Goal: Task Accomplishment & Management: Manage account settings

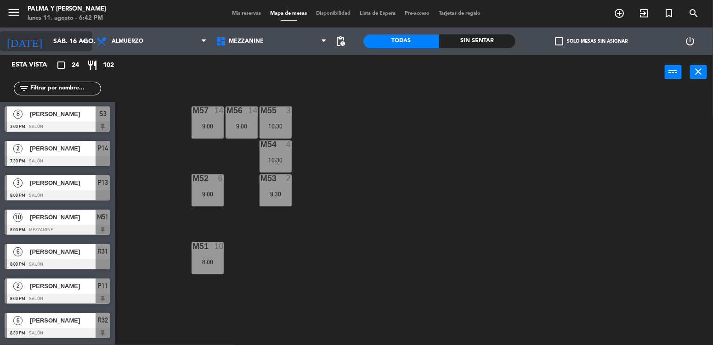
click at [73, 43] on input "sáb. 16 ago." at bounding box center [92, 41] width 87 height 17
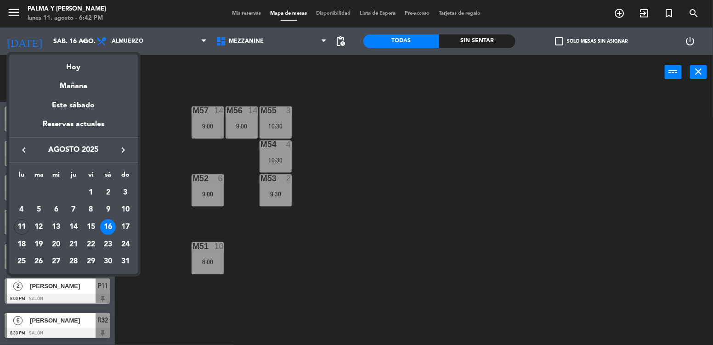
click at [168, 160] on div at bounding box center [356, 172] width 713 height 345
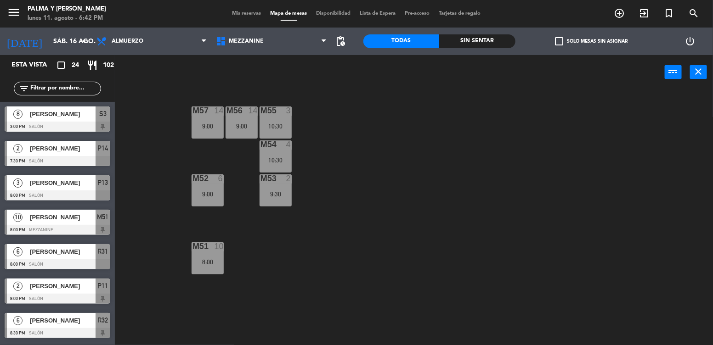
click at [75, 53] on div "[DATE] sáb. 16 ago. arrow_drop_down" at bounding box center [46, 42] width 92 height 28
click at [80, 40] on icon "arrow_drop_down" at bounding box center [84, 41] width 11 height 11
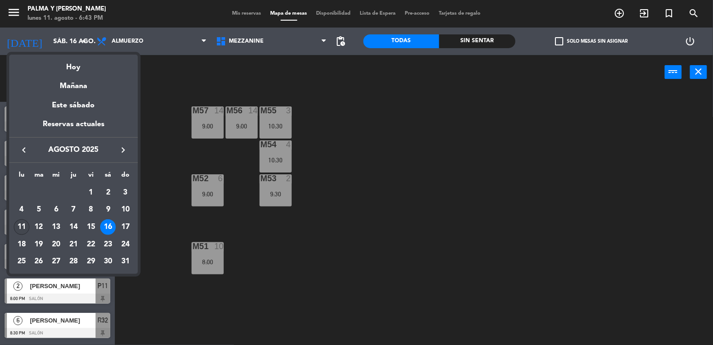
click at [16, 229] on div "11" at bounding box center [22, 227] width 16 height 16
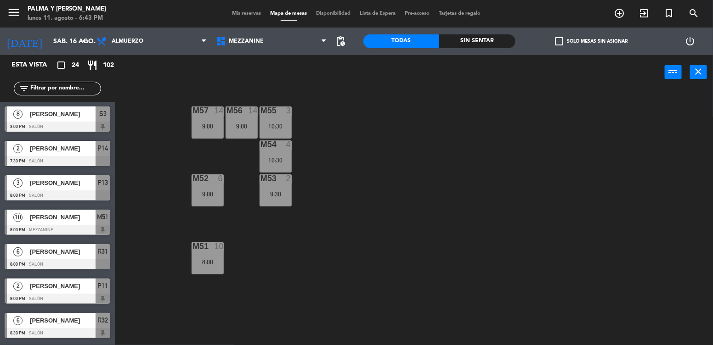
type input "lun. 11 ago."
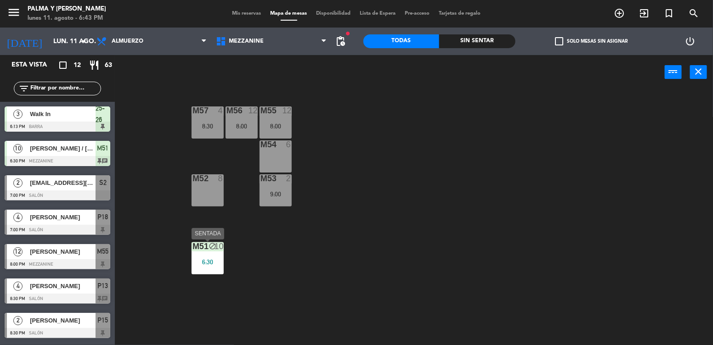
click at [209, 254] on div "M51 block 10 6:30" at bounding box center [207, 258] width 32 height 32
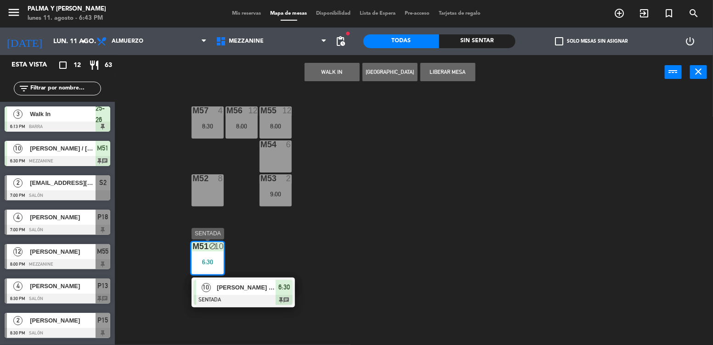
click at [245, 292] on span "[PERSON_NAME] / [PERSON_NAME]" at bounding box center [246, 288] width 59 height 10
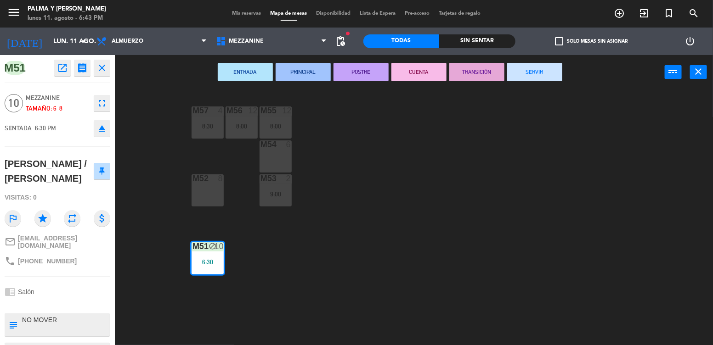
click at [330, 241] on div "M57 4 8:30 M56 12 8:00 M55 12 8:00 M54 6 M52 8 M53 2 9:00 M51 block 10 6:30" at bounding box center [417, 218] width 590 height 256
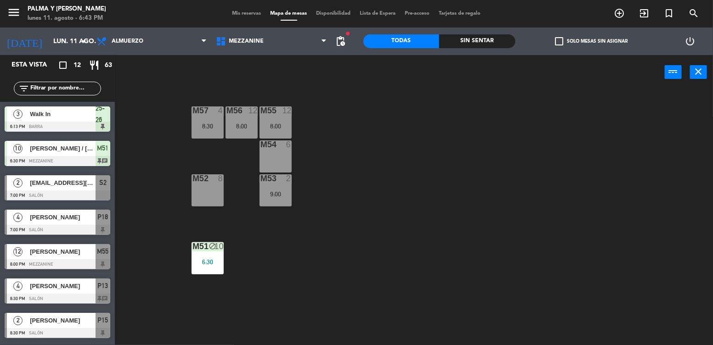
click at [275, 133] on div "M55 12 8:00" at bounding box center [275, 123] width 32 height 32
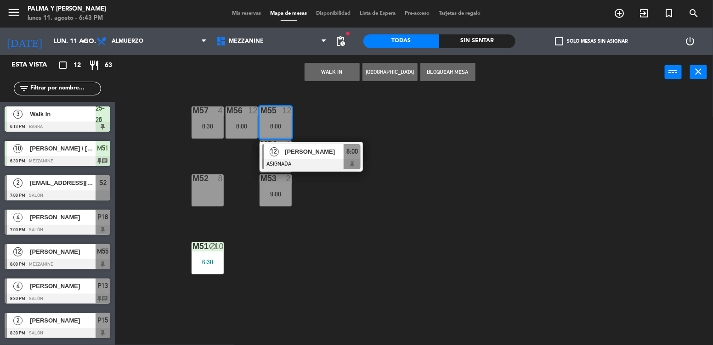
click at [308, 160] on div at bounding box center [311, 164] width 99 height 10
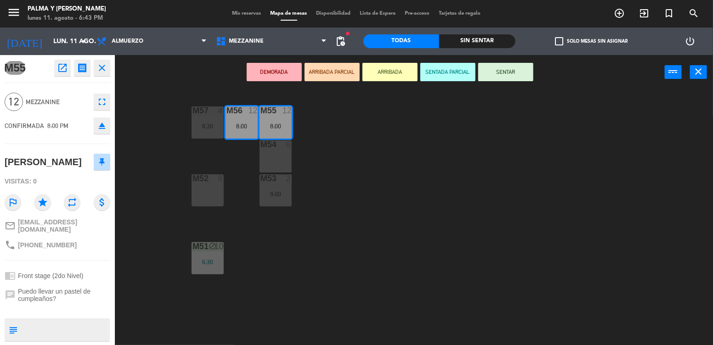
click at [328, 181] on div "M57 4 8:30 M56 12 8:00 M55 12 8:00 M54 6 M52 8 M53 2 9:00 M51 block 10 6:30" at bounding box center [417, 218] width 590 height 256
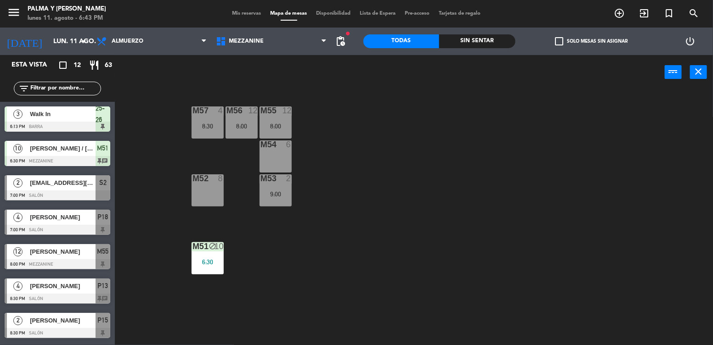
click at [279, 194] on div "9:00" at bounding box center [275, 194] width 32 height 6
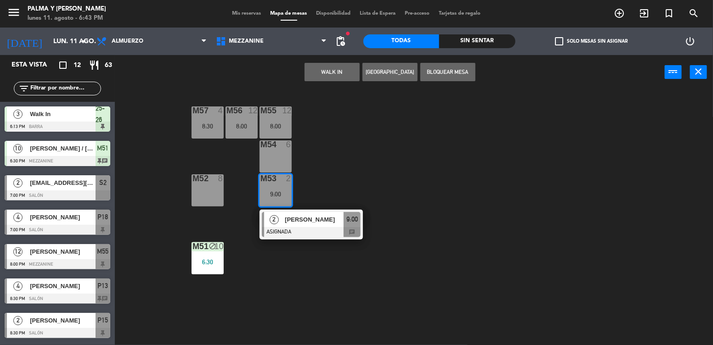
click at [316, 292] on div "M57 4 8:30 M56 12 8:00 M55 12 8:00 M54 6 M52 8 M53 2 9:00 2 [PERSON_NAME] ASIGN…" at bounding box center [417, 218] width 590 height 256
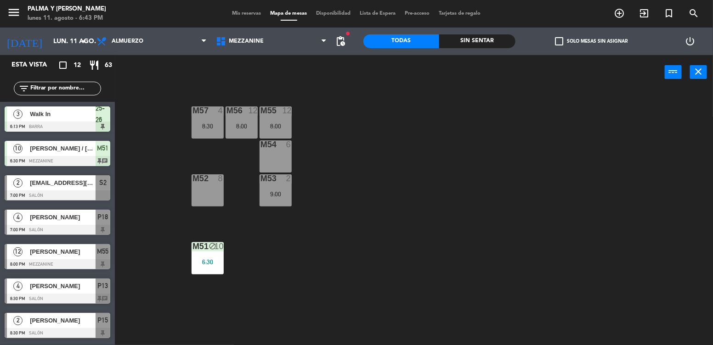
click at [242, 129] on div "8:00" at bounding box center [241, 126] width 32 height 6
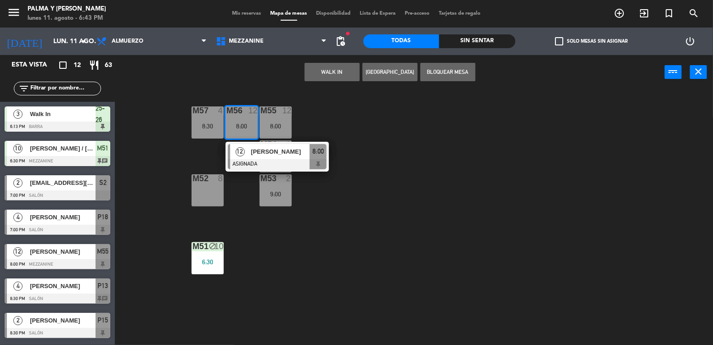
click at [258, 156] on span "[PERSON_NAME]" at bounding box center [280, 152] width 59 height 10
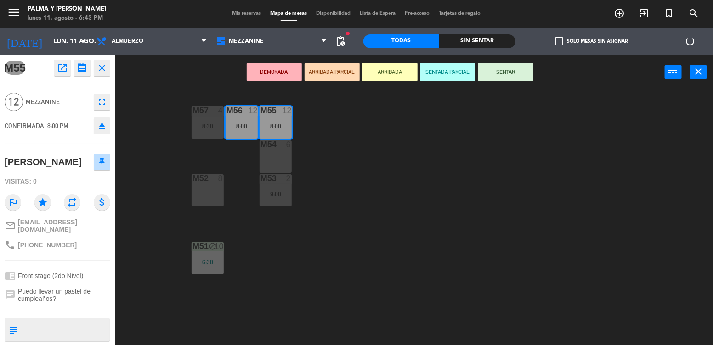
click at [167, 160] on div "M57 4 8:30 M56 12 8:00 M55 12 8:00 M54 6 M52 8 M53 2 9:00 M51 block 10 6:30" at bounding box center [417, 218] width 590 height 256
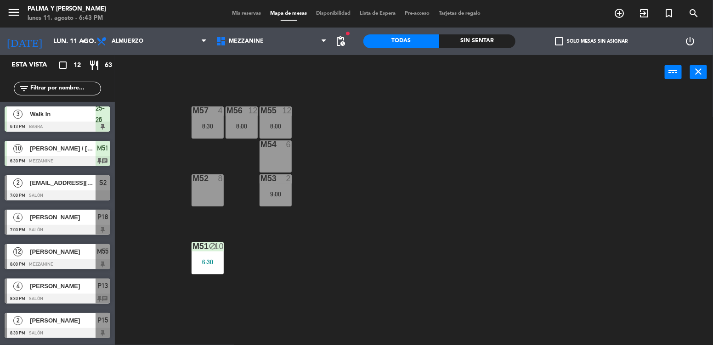
click at [258, 54] on div "Mezzanine Piso 1 Mezzanine Mezzanine Piso 1" at bounding box center [272, 42] width 120 height 28
click at [268, 43] on span "Mezzanine" at bounding box center [272, 41] width 120 height 20
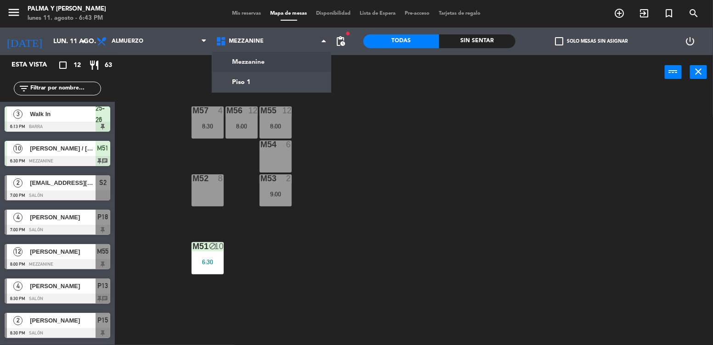
click at [173, 88] on div "power_input close" at bounding box center [390, 72] width 550 height 35
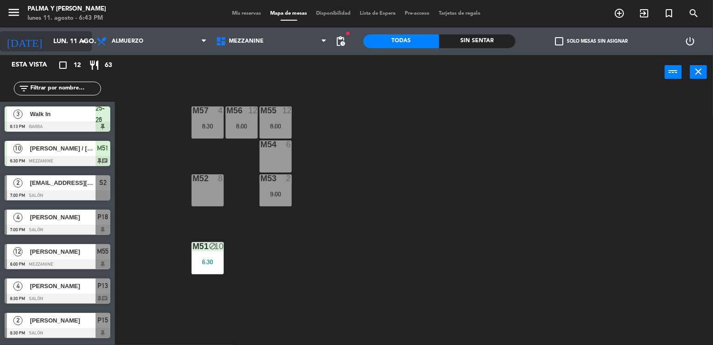
click at [56, 49] on input "lun. 11 ago." at bounding box center [92, 41] width 87 height 17
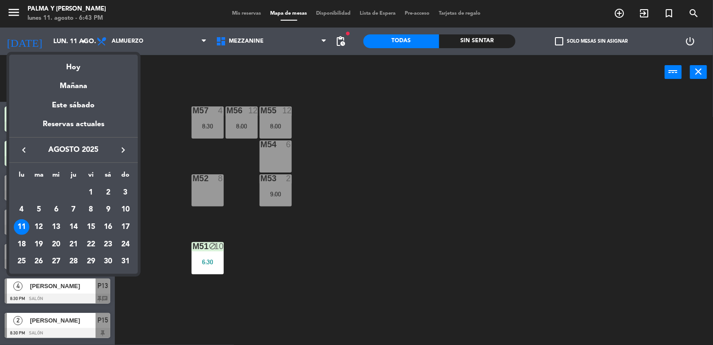
click at [176, 98] on div at bounding box center [356, 172] width 713 height 345
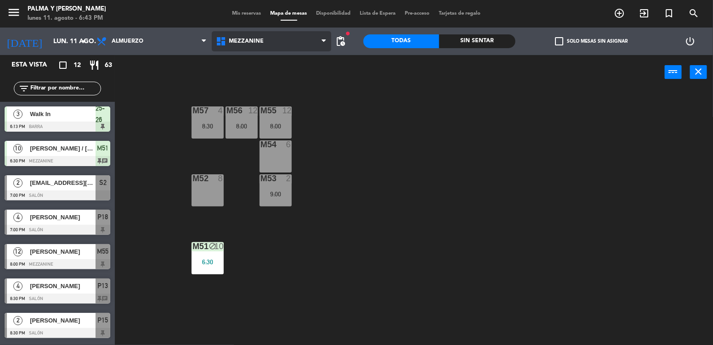
click at [261, 48] on span "Mezzanine" at bounding box center [272, 41] width 120 height 20
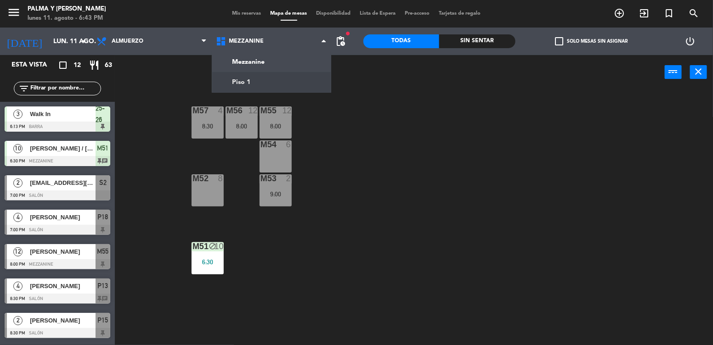
click at [314, 116] on div "M57 4 8:30 M56 12 8:00 M55 12 8:00 M54 6 M52 8 M53 2 9:00 M51 block 10 6:30" at bounding box center [417, 218] width 590 height 256
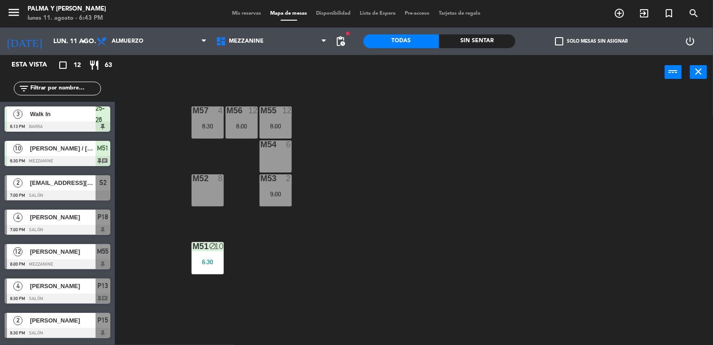
click at [287, 123] on div "8:00" at bounding box center [275, 126] width 32 height 6
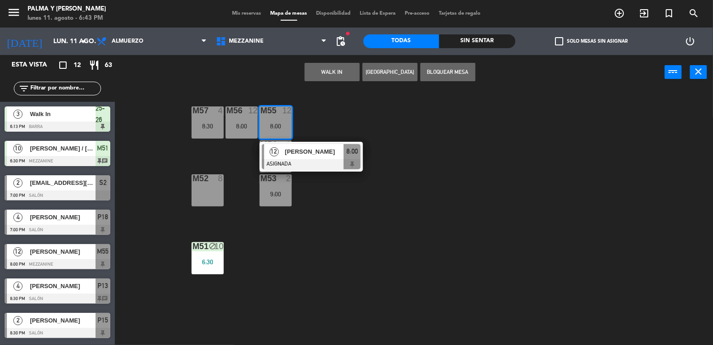
click at [320, 123] on div "M57 4 8:30 M56 12 8:00 M55 12 8:00 12 [PERSON_NAME] ASIGNADA 8:00 M54 6 M52 8 M…" at bounding box center [417, 218] width 590 height 256
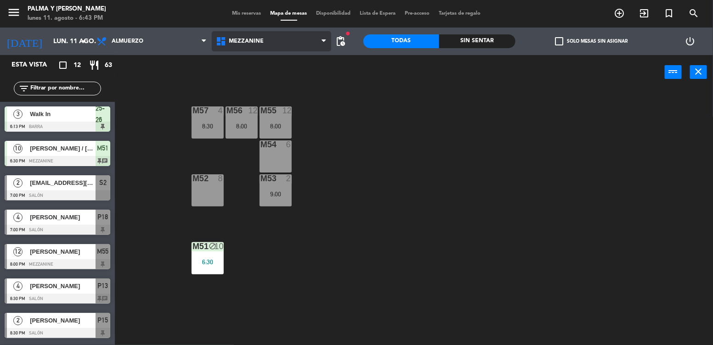
click at [260, 39] on span "Mezzanine" at bounding box center [246, 41] width 35 height 6
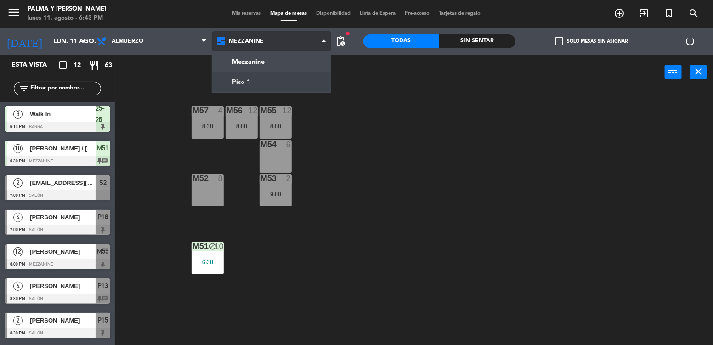
click at [251, 80] on ng-component "menu Palma y [PERSON_NAME] lunes 11. agosto - 6:43 PM Mis reservas Mapa de mesa…" at bounding box center [356, 172] width 713 height 345
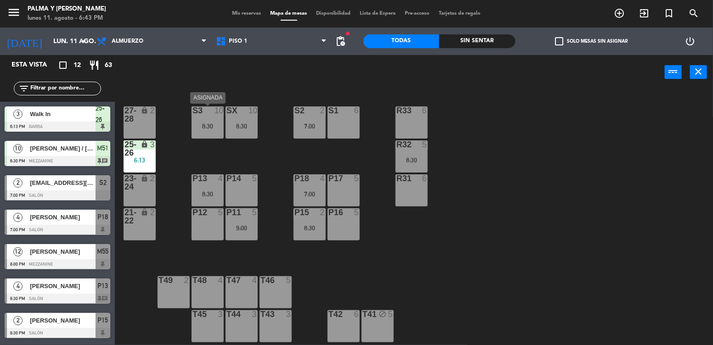
click at [204, 134] on div "S3 10 8:30" at bounding box center [207, 123] width 32 height 32
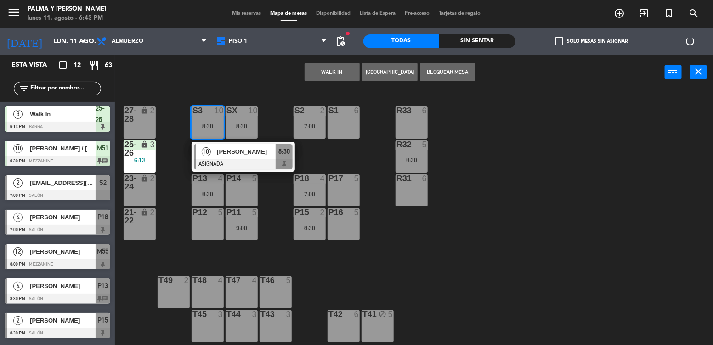
click at [288, 217] on div "R33 6 S1 6 S2 2 7:00 S3 10 8:30 10 [PERSON_NAME] ASIGNADA 8:30 SX 10 8:30 27-28…" at bounding box center [417, 218] width 590 height 256
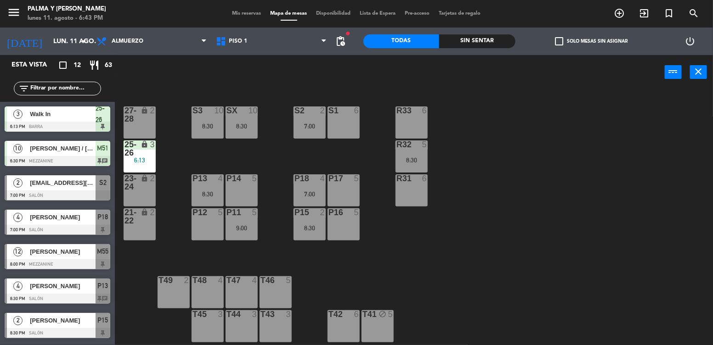
click at [416, 159] on div "8:30" at bounding box center [411, 160] width 32 height 6
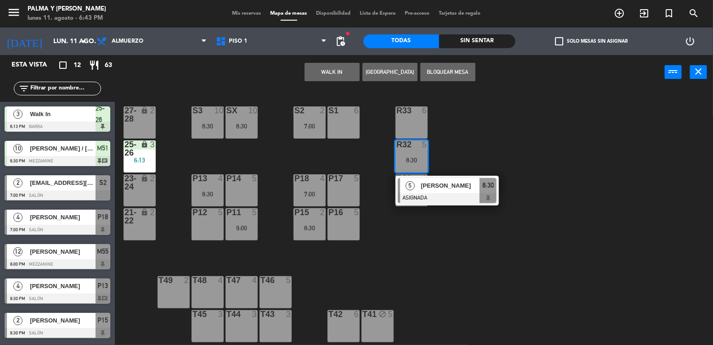
click at [432, 190] on span "[PERSON_NAME]" at bounding box center [450, 186] width 59 height 10
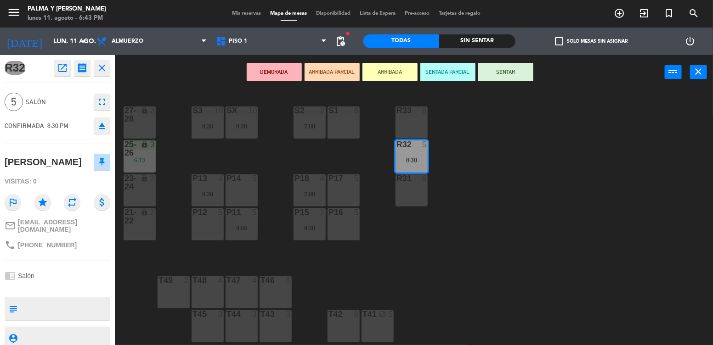
click at [347, 222] on div "P16 5" at bounding box center [343, 224] width 32 height 32
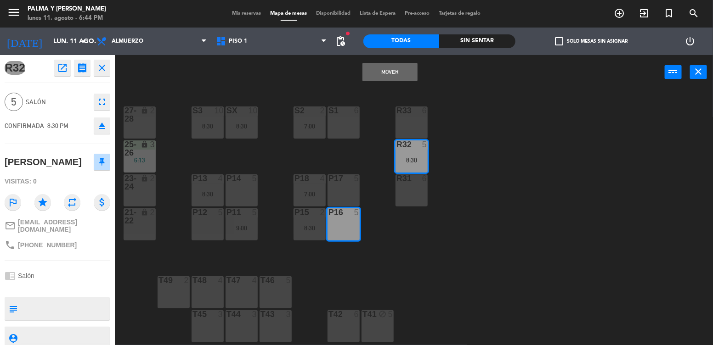
click at [399, 68] on button "Mover" at bounding box center [389, 72] width 55 height 18
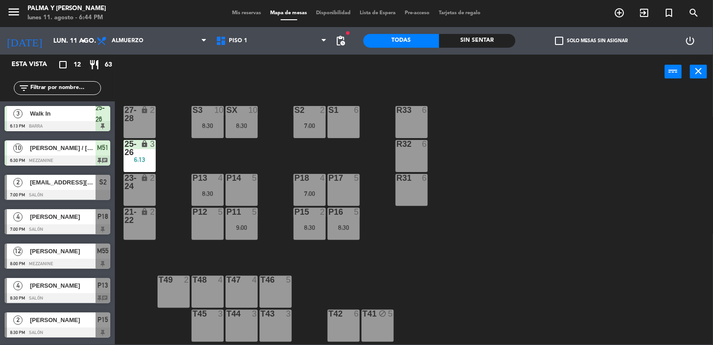
scroll to position [45, 0]
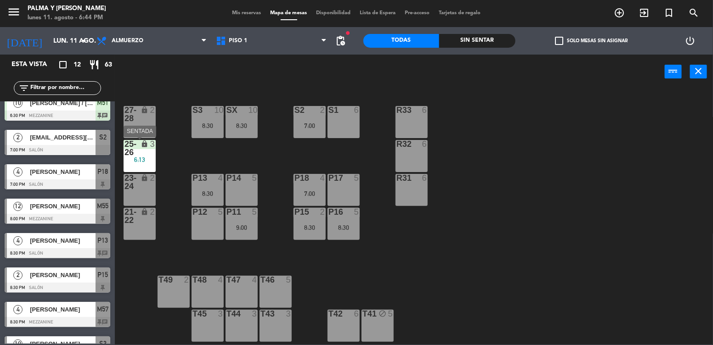
click at [151, 157] on div "6:13" at bounding box center [140, 160] width 32 height 6
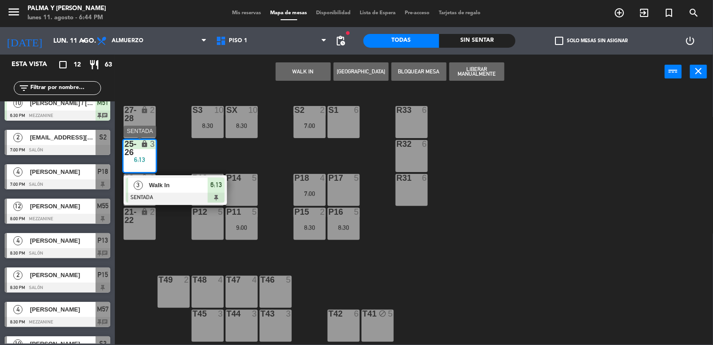
click at [179, 191] on div "Walk In" at bounding box center [178, 185] width 60 height 15
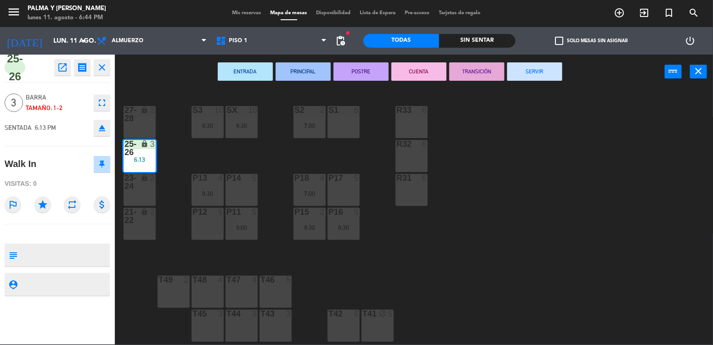
click at [176, 243] on div "R33 6 S1 6 S2 2 7:00 S3 10 8:30 SX 10 8:30 27-28 lock 2 R32 6 25-26 lock 3 6:13…" at bounding box center [417, 218] width 590 height 256
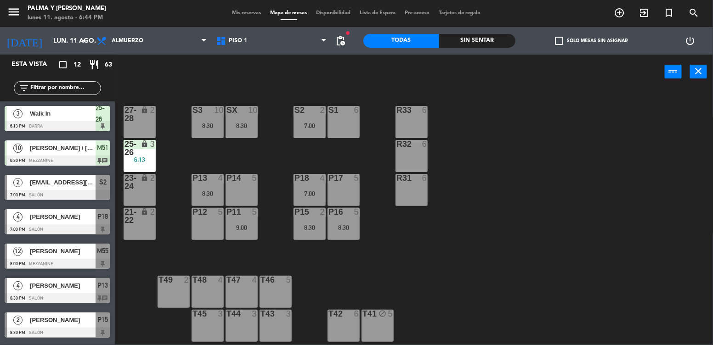
click at [244, 15] on span "Mis reservas" at bounding box center [247, 13] width 38 height 5
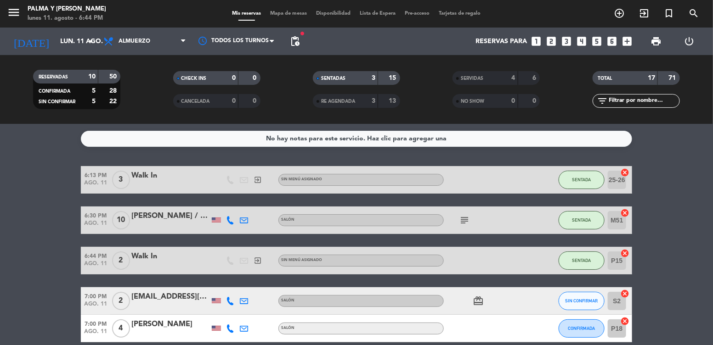
click at [355, 82] on div "SENTADAS" at bounding box center [336, 78] width 42 height 11
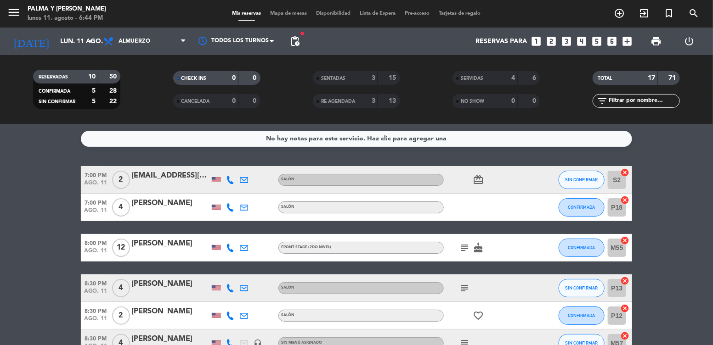
click at [476, 82] on div "SERVIDAS" at bounding box center [476, 78] width 42 height 11
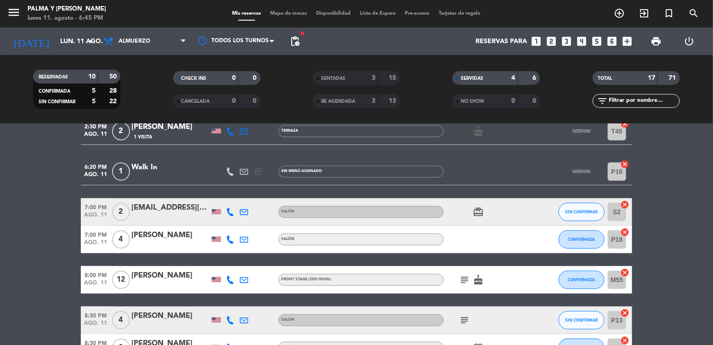
scroll to position [139, 0]
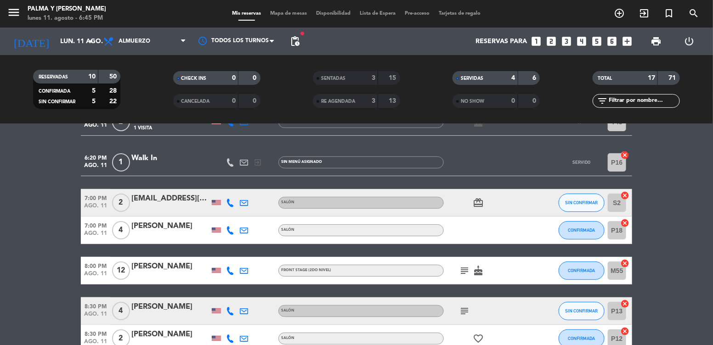
click at [95, 280] on span "ago. 11" at bounding box center [95, 276] width 29 height 11
click at [159, 266] on div "[PERSON_NAME]" at bounding box center [170, 267] width 78 height 12
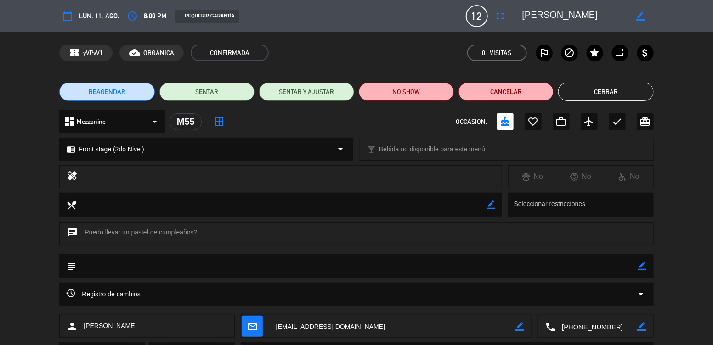
scroll to position [47, 0]
